Goal: Transaction & Acquisition: Purchase product/service

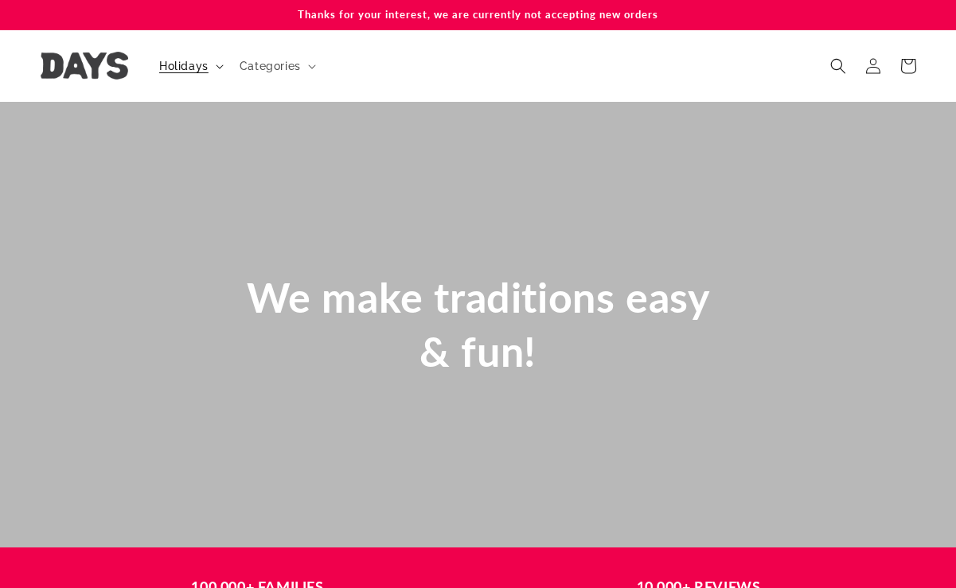
click at [218, 68] on icon at bounding box center [220, 66] width 8 height 5
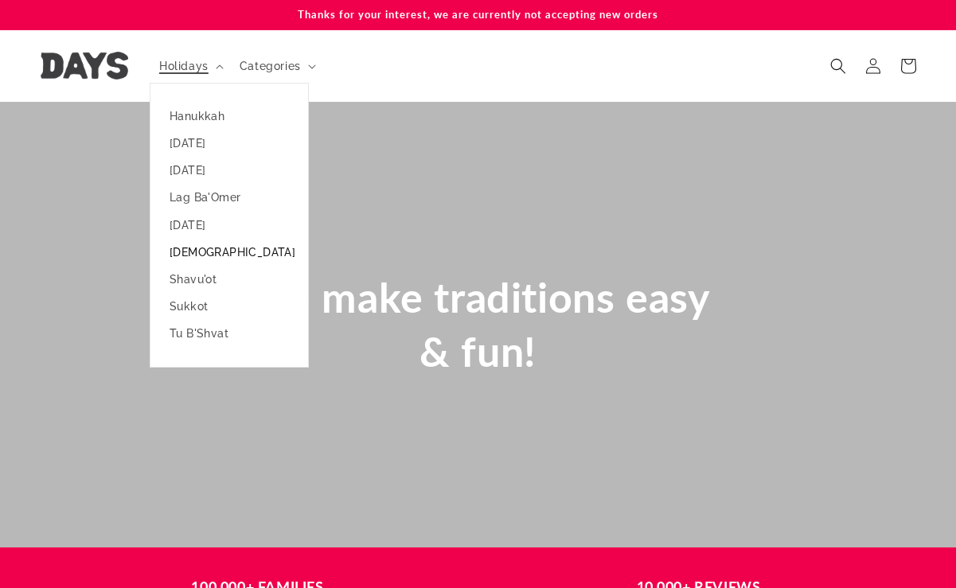
scroll to position [0, 956]
click at [200, 116] on link "Hanukkah" at bounding box center [229, 116] width 158 height 27
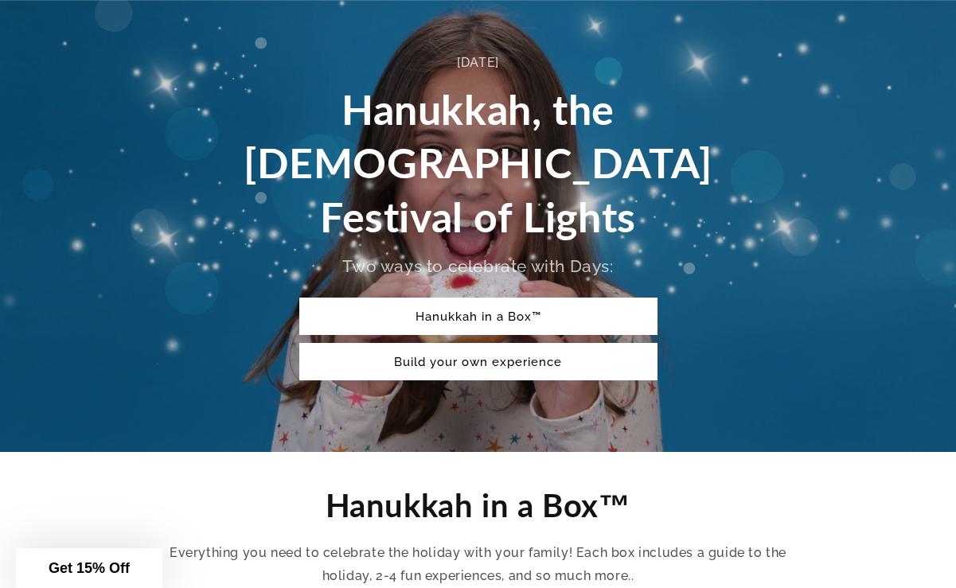
scroll to position [177, 0]
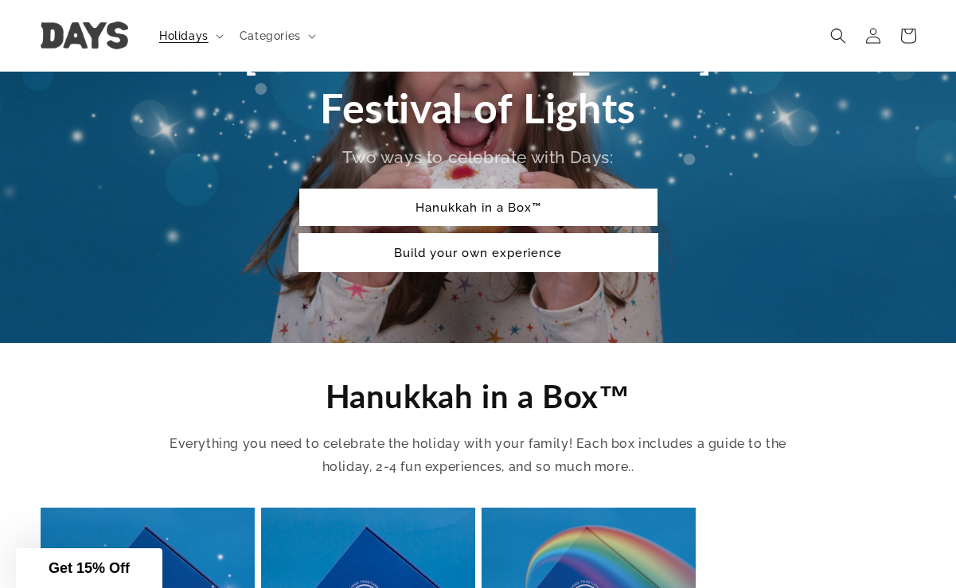
click at [425, 234] on link "Build your own experience" at bounding box center [478, 252] width 358 height 37
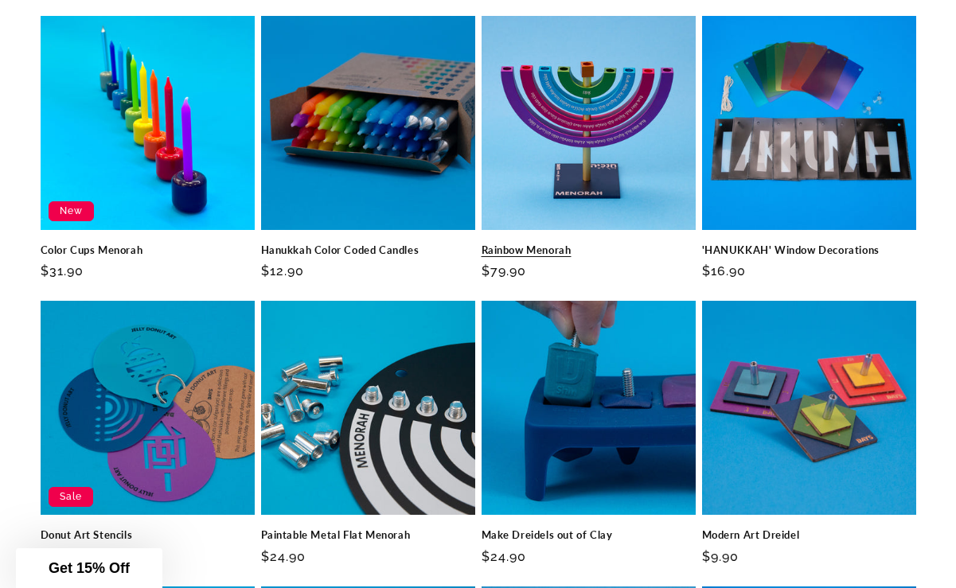
scroll to position [1634, 0]
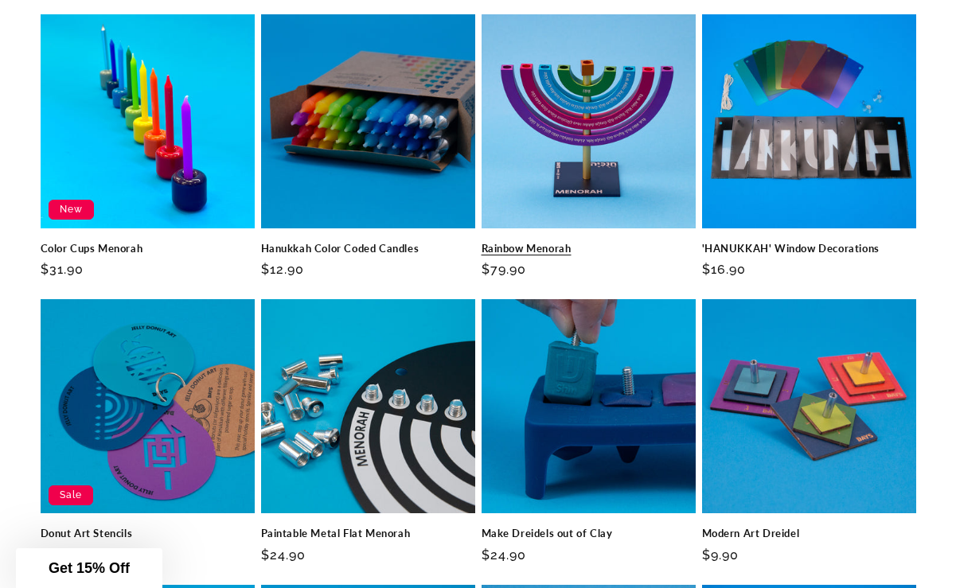
click at [566, 242] on link "Rainbow Menorah" at bounding box center [589, 249] width 214 height 14
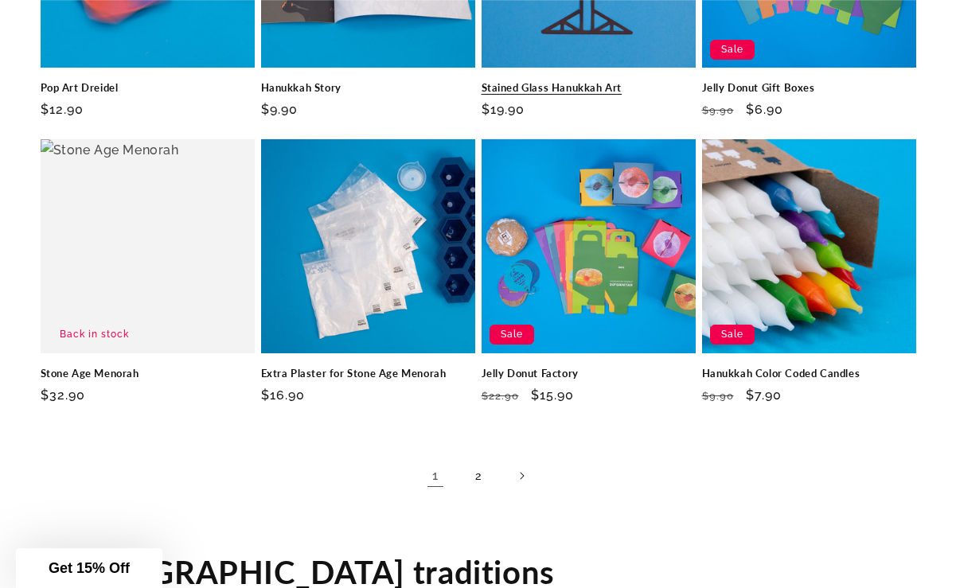
scroll to position [2371, 0]
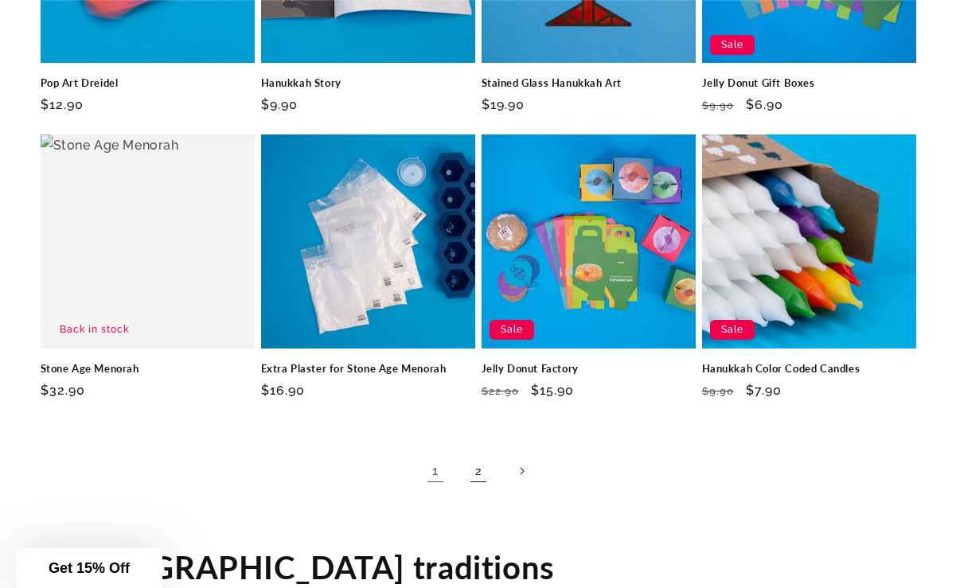
click at [478, 454] on link "2" at bounding box center [478, 471] width 35 height 35
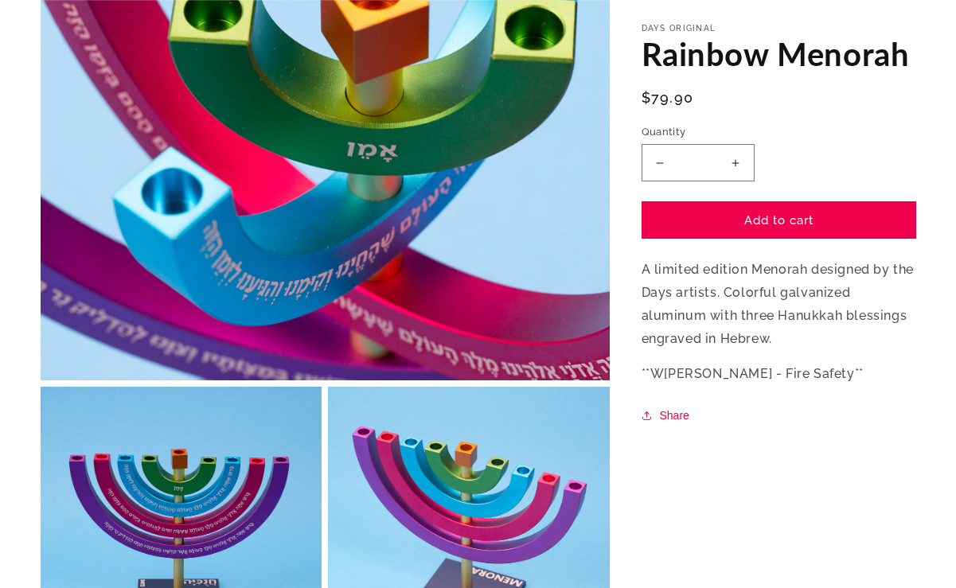
scroll to position [322, 0]
